Goal: Find specific page/section: Find specific page/section

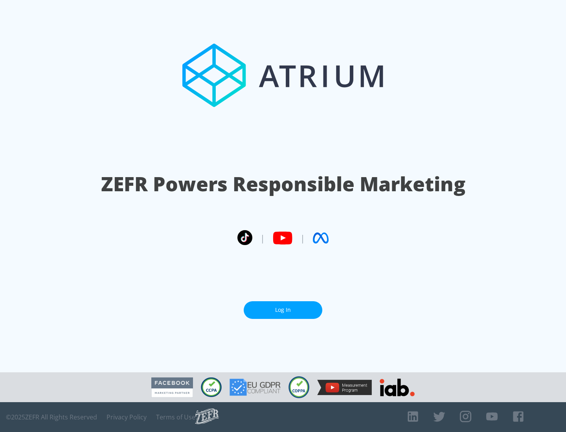
click at [283, 307] on link "Log In" at bounding box center [283, 310] width 79 height 18
